Goal: Obtain resource: Obtain resource

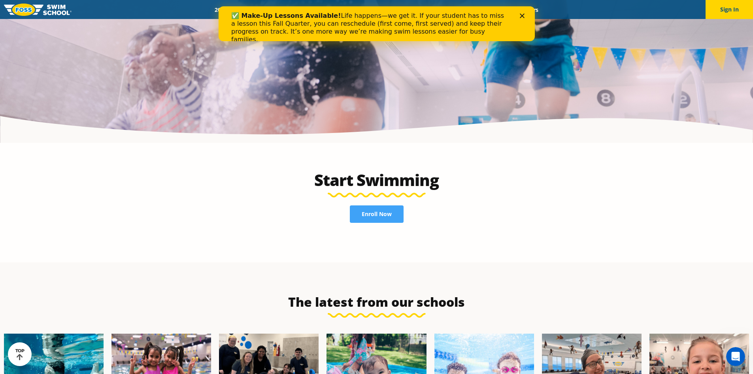
scroll to position [1779, 0]
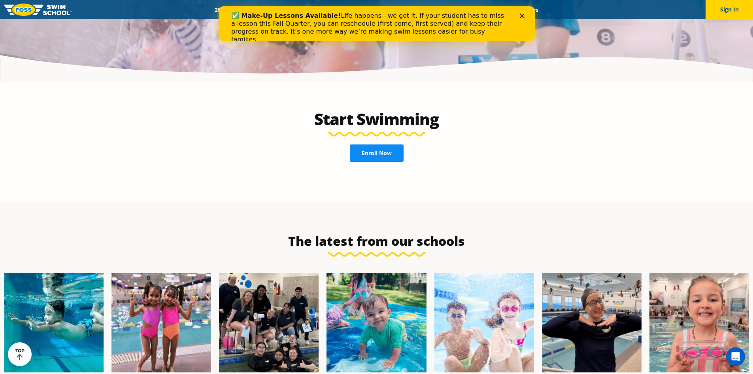
click at [385, 150] on span "Enroll Now" at bounding box center [377, 153] width 30 height 6
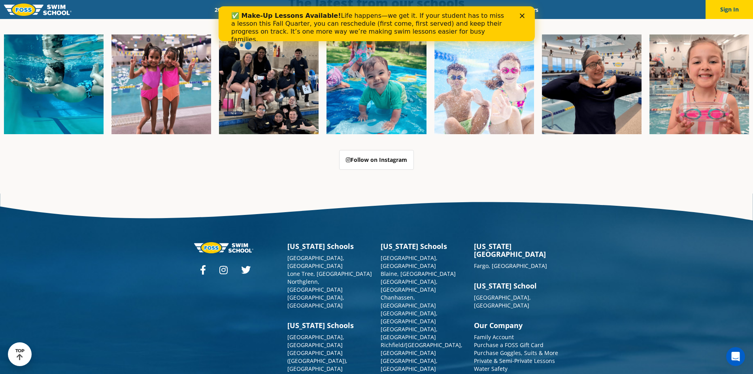
scroll to position [2037, 0]
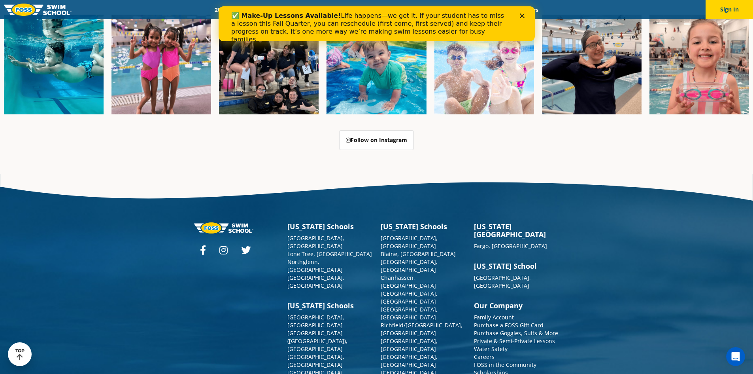
click at [497, 369] on link "Scholarships" at bounding box center [491, 373] width 34 height 8
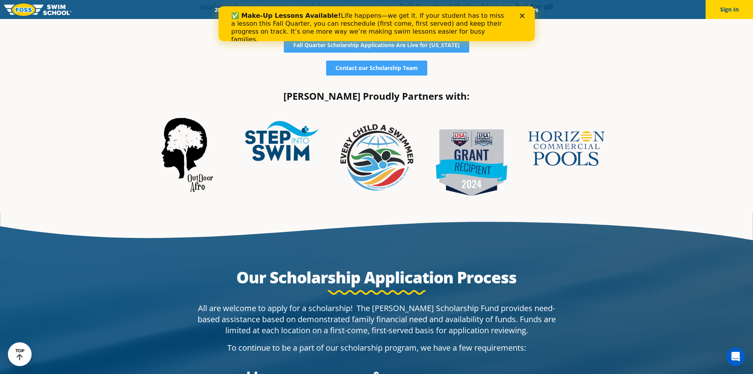
scroll to position [316, 0]
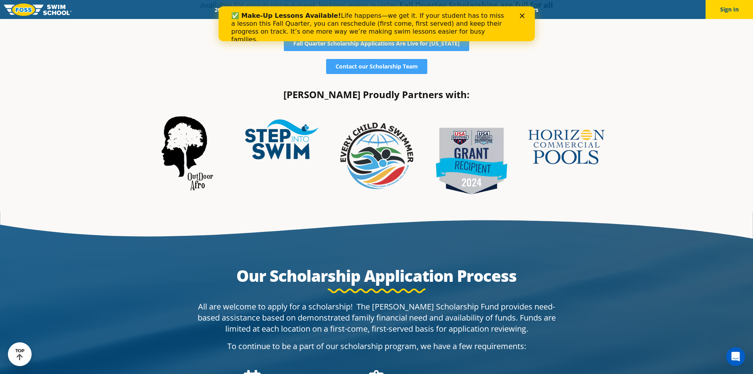
click at [371, 180] on img at bounding box center [376, 158] width 87 height 87
